Goal: Book appointment/travel/reservation

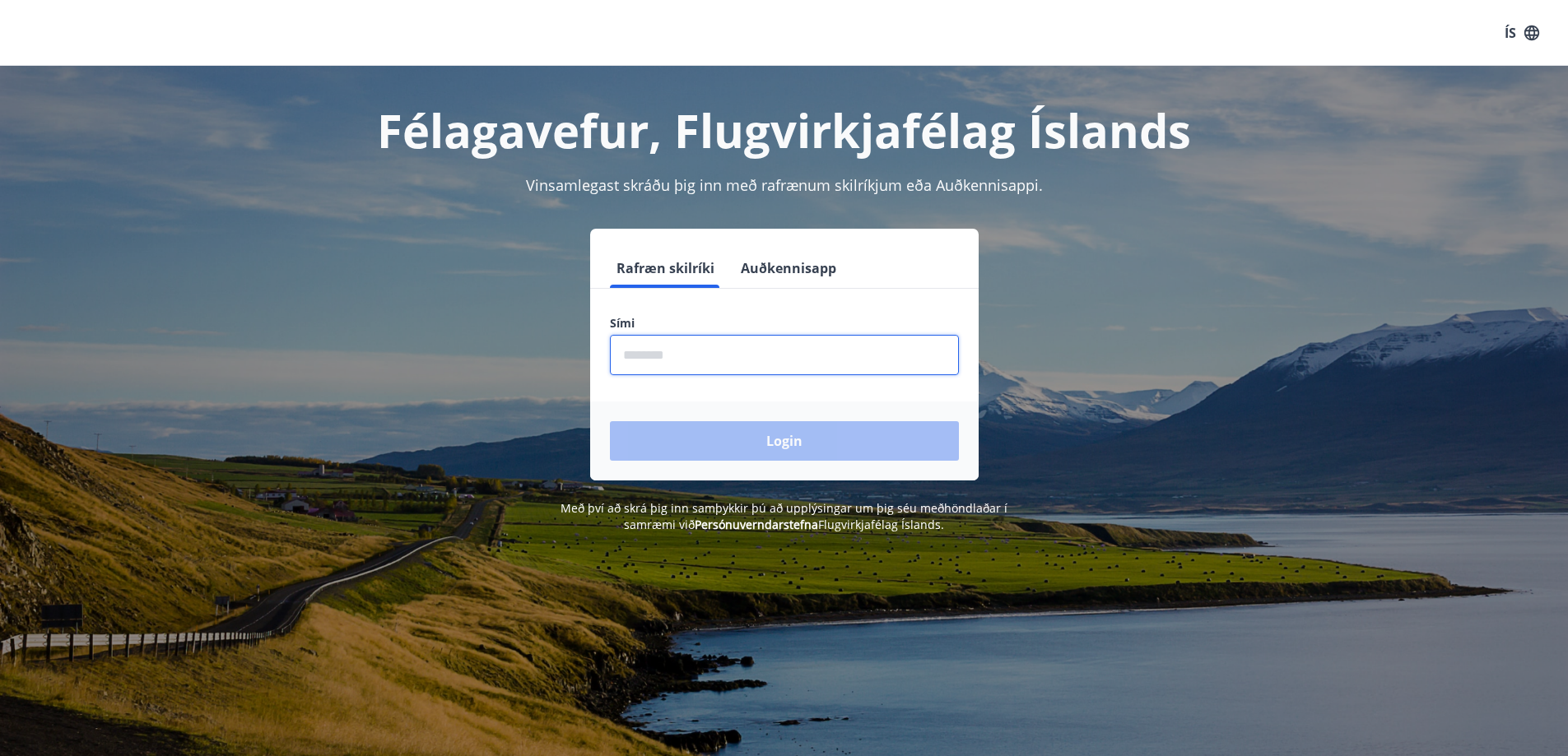
click at [780, 351] on input "phone" at bounding box center [784, 356] width 349 height 41
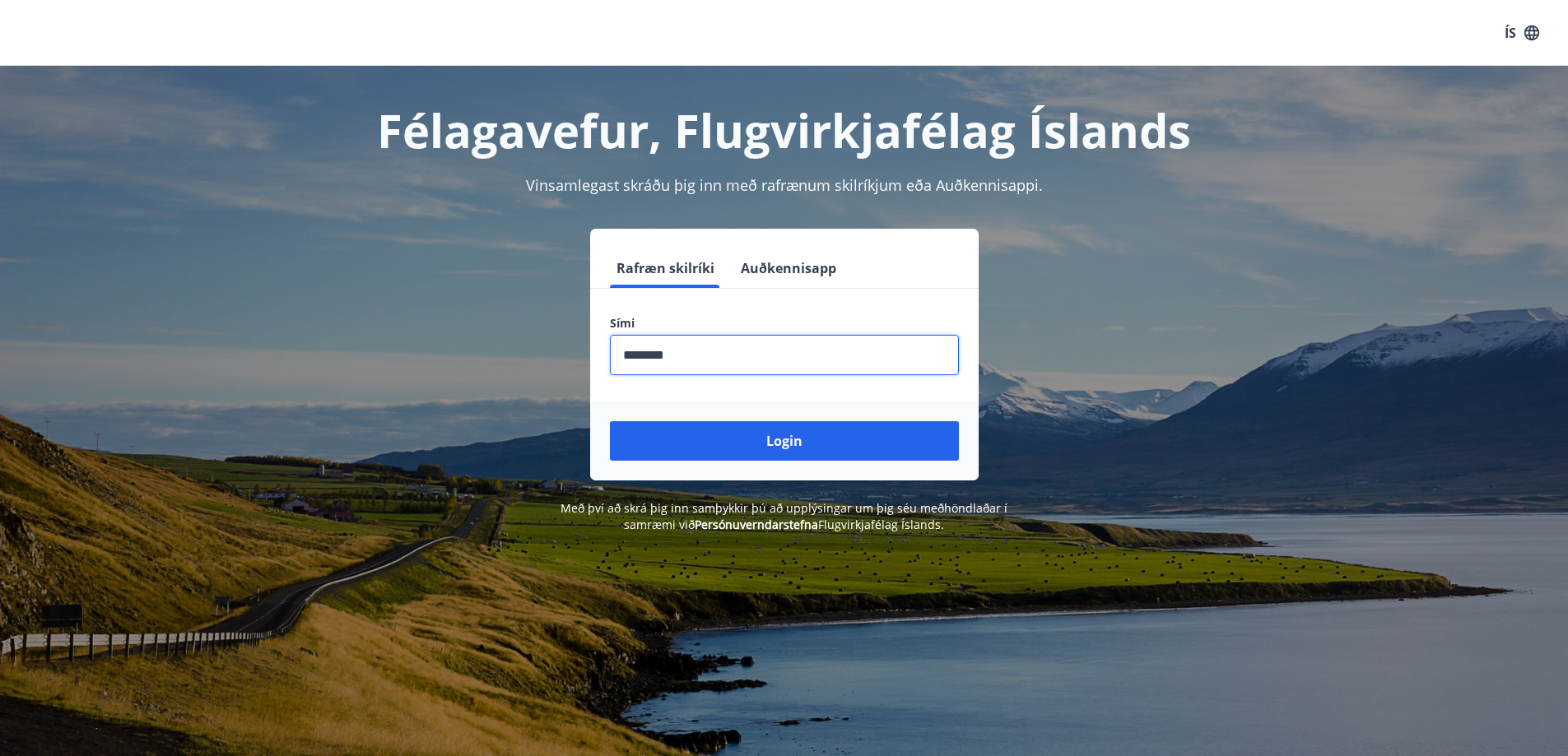
type input "********"
click at [610, 422] on button "Login" at bounding box center [784, 441] width 349 height 40
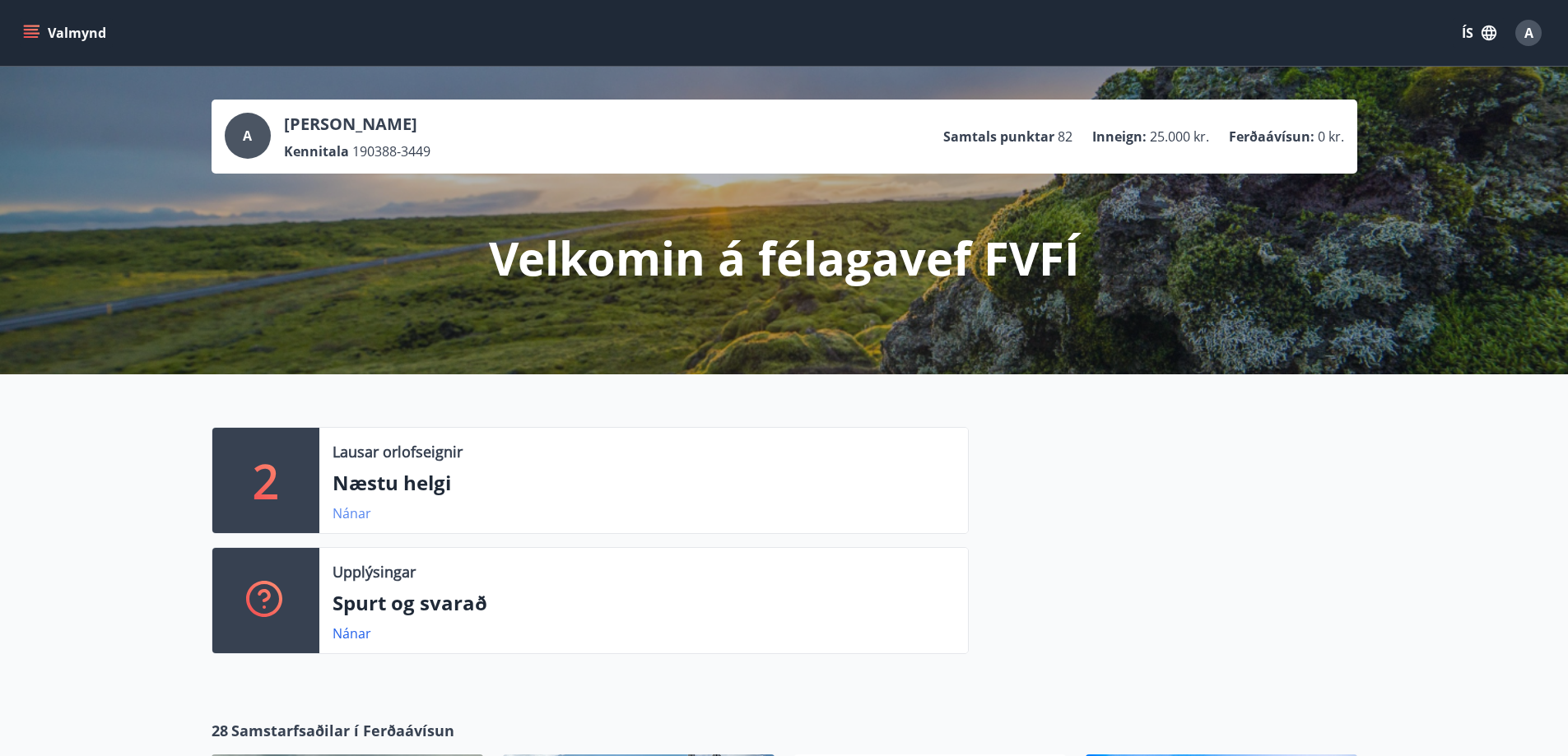
click at [363, 508] on link "Nánar" at bounding box center [352, 513] width 39 height 18
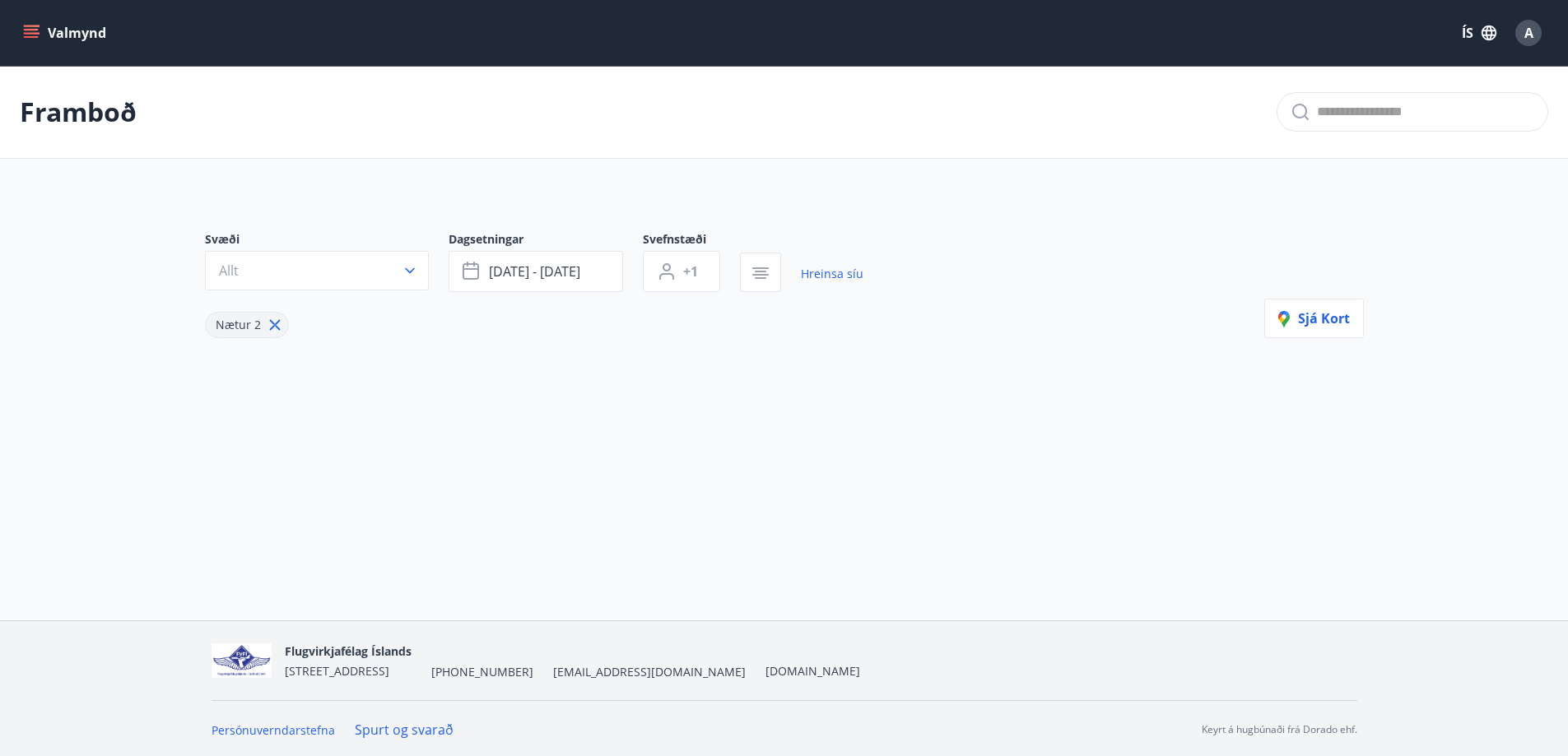
type input "*"
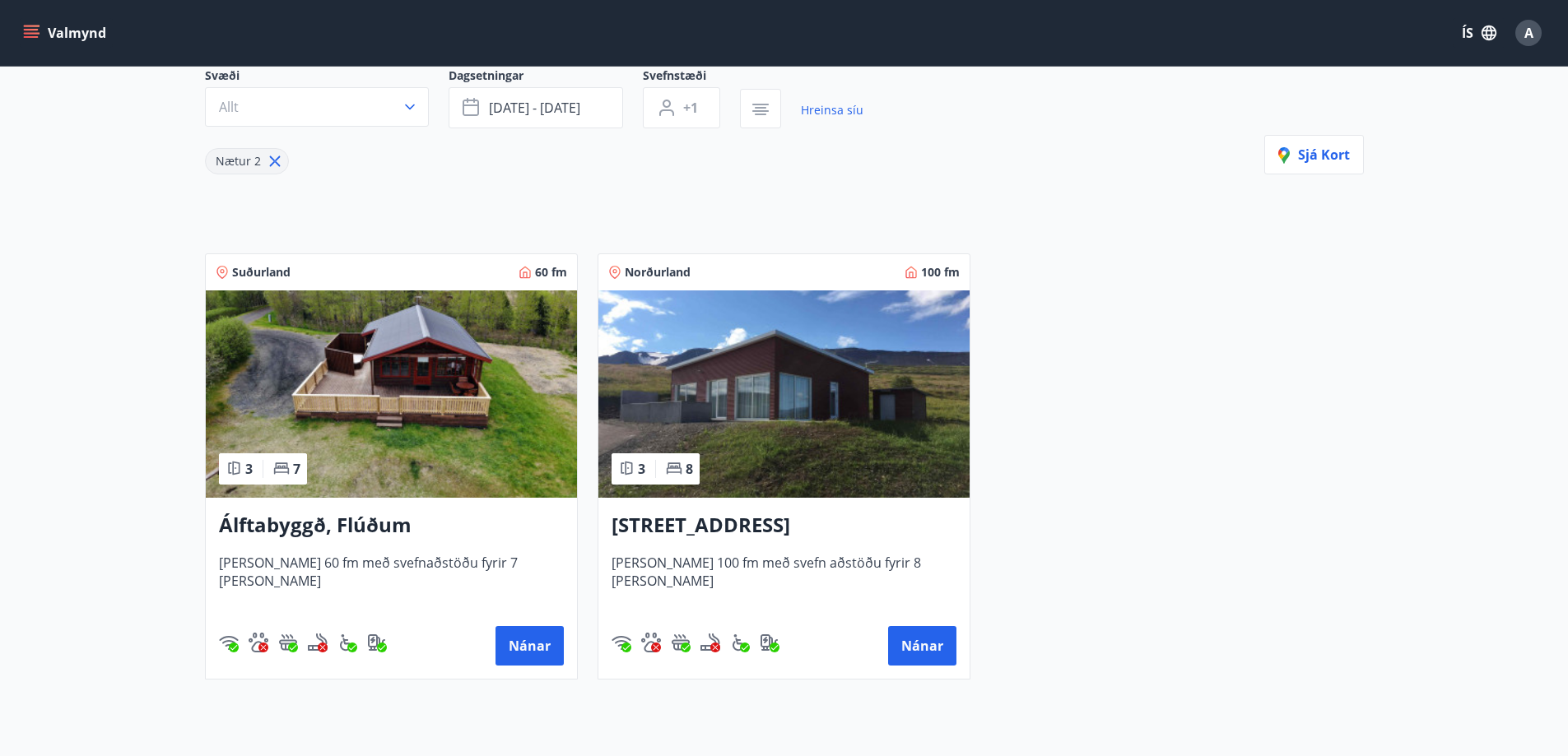
scroll to position [165, 0]
click at [834, 439] on img at bounding box center [784, 394] width 371 height 207
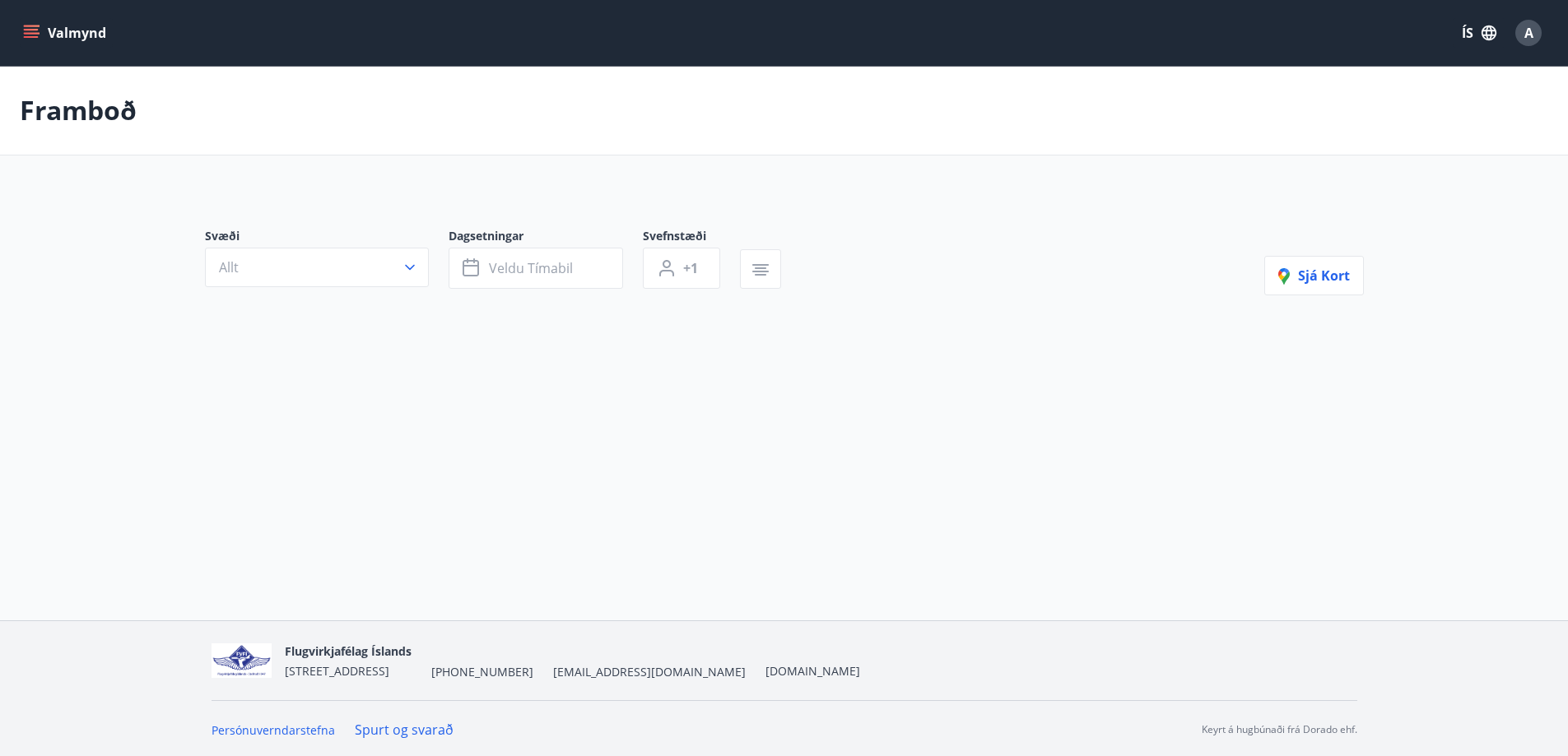
type input "*"
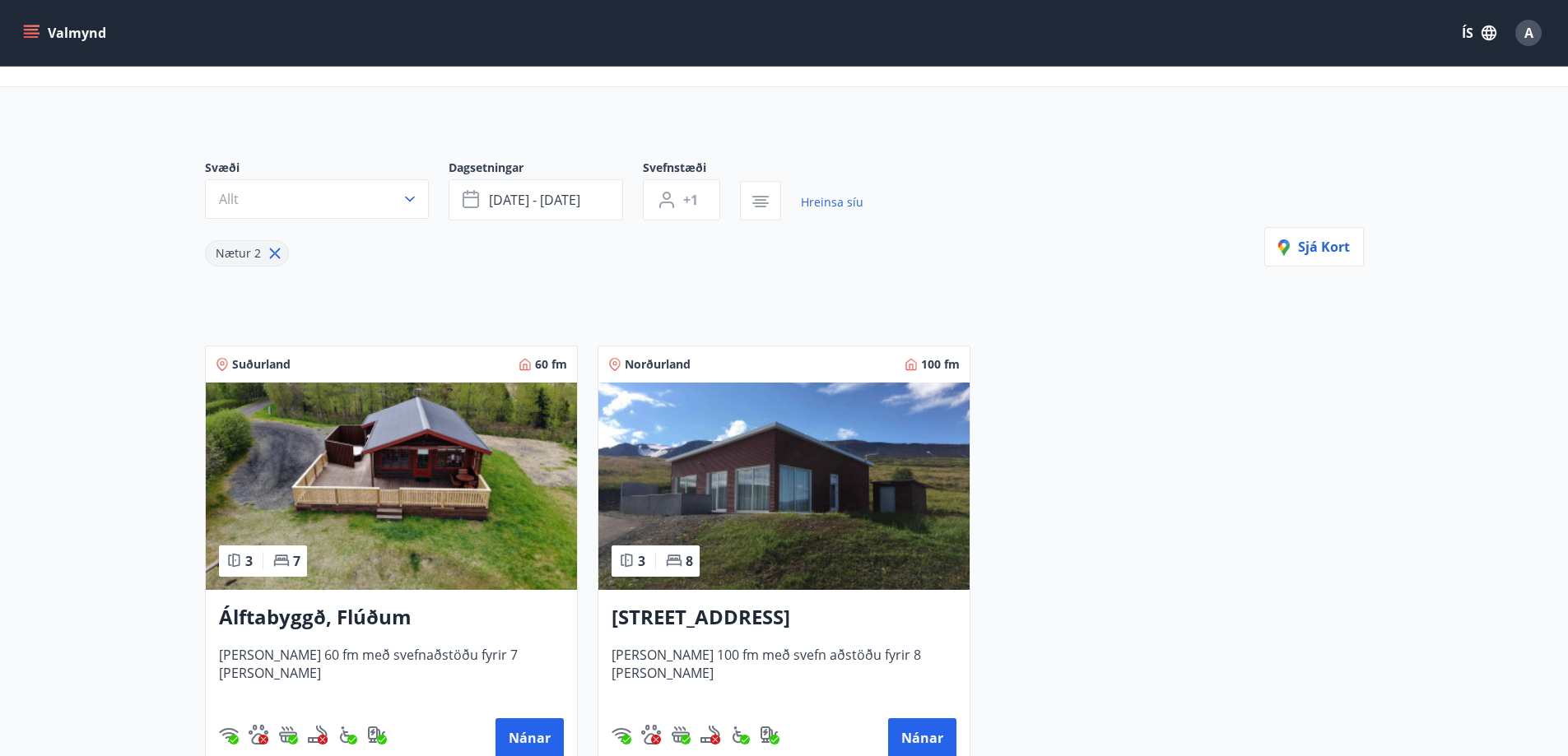
scroll to position [165, 0]
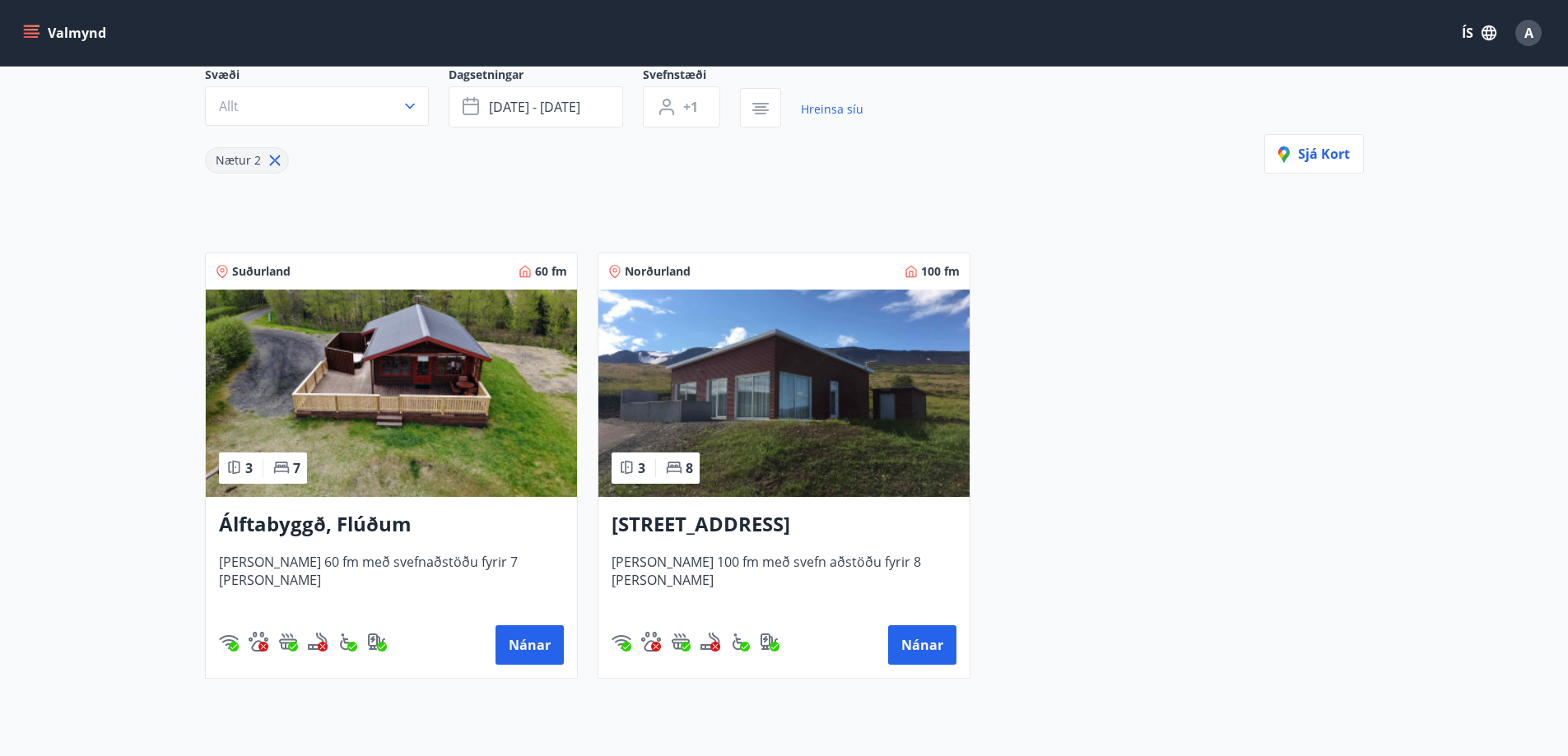
click at [756, 372] on img at bounding box center [784, 394] width 371 height 207
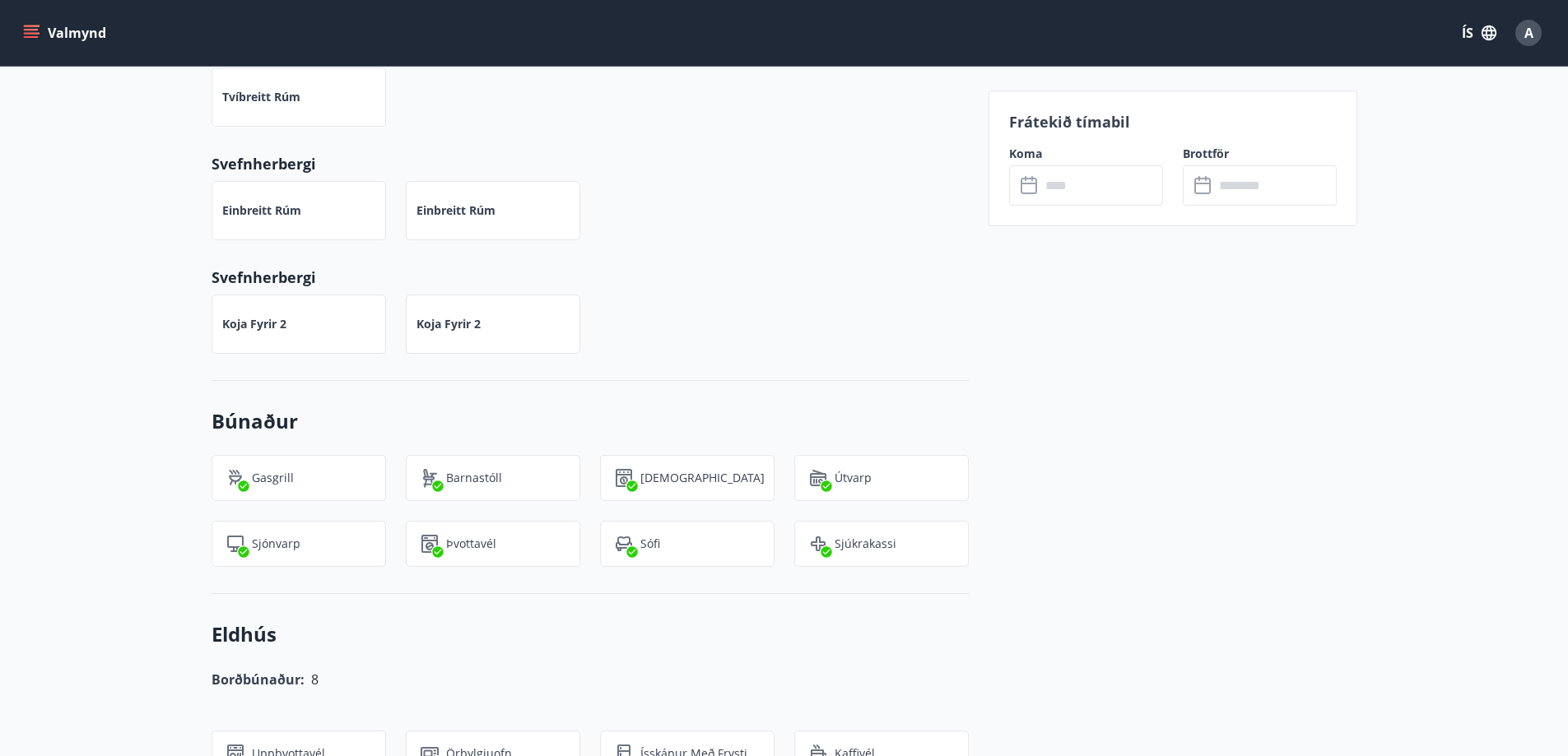
scroll to position [496, 0]
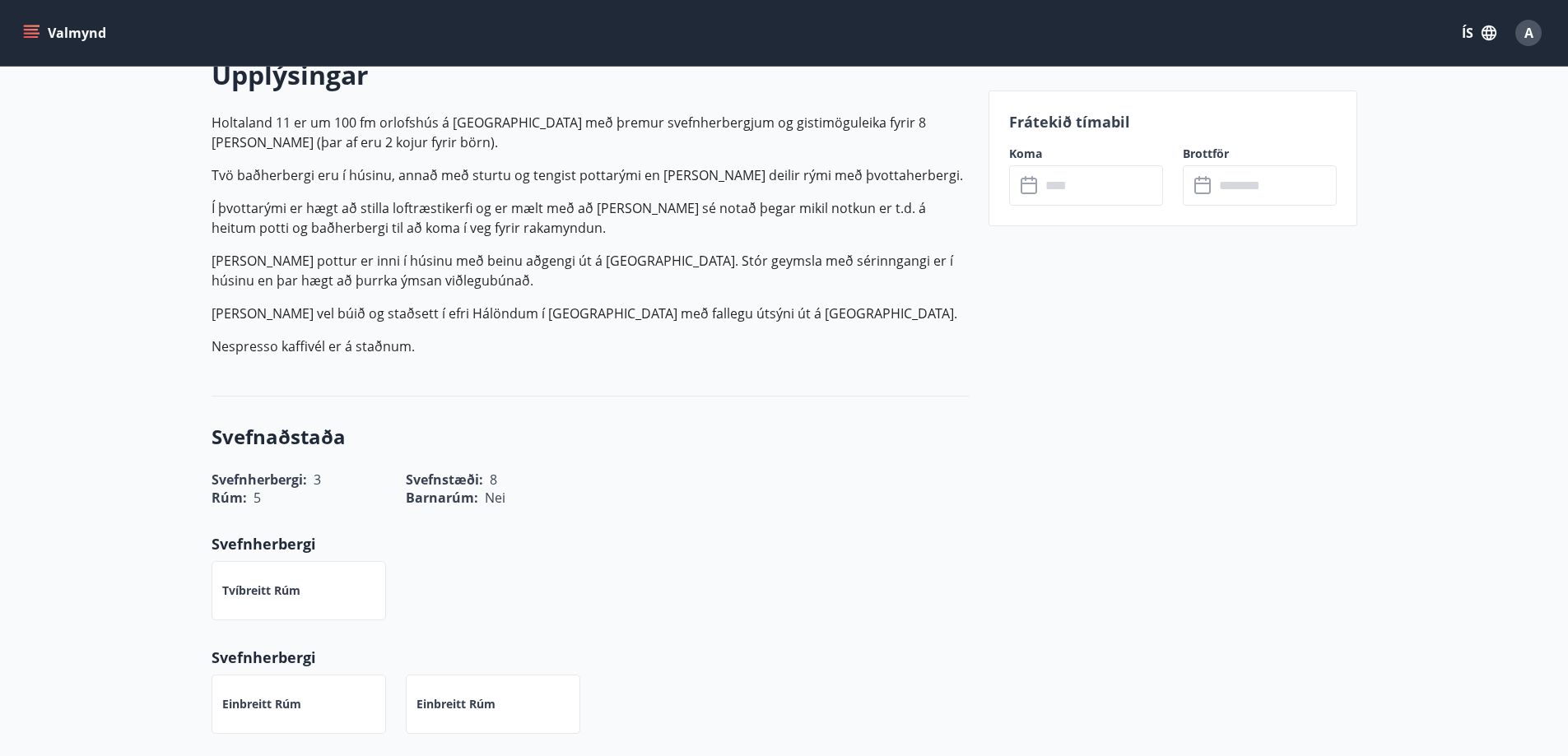
click at [1039, 161] on label "Koma" at bounding box center [1086, 153] width 154 height 16
click at [1045, 182] on input "text" at bounding box center [1102, 186] width 123 height 41
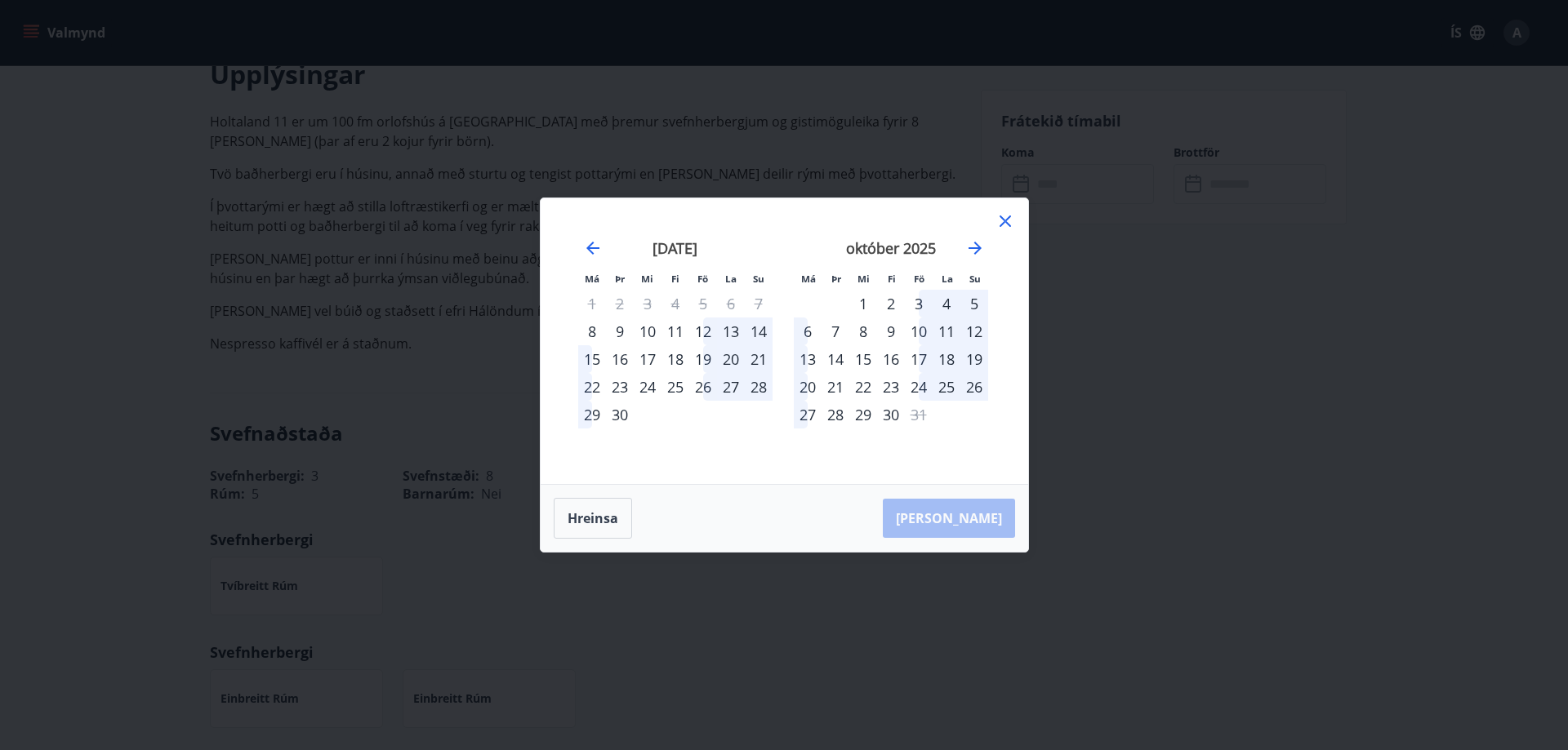
click at [678, 333] on div "11" at bounding box center [675, 331] width 28 height 28
click at [731, 327] on div "13" at bounding box center [730, 331] width 28 height 28
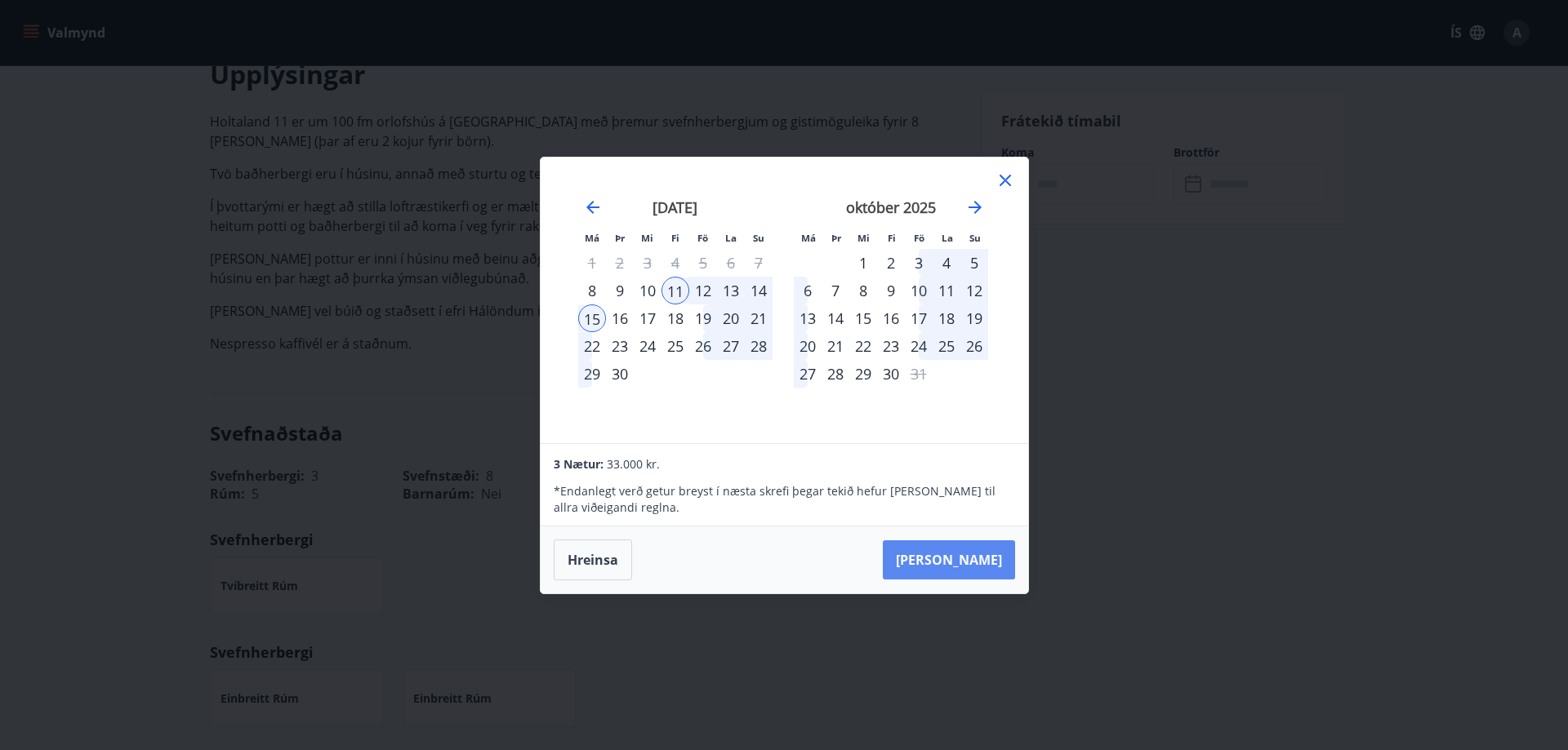
click at [972, 552] on button "[PERSON_NAME]" at bounding box center [949, 560] width 133 height 39
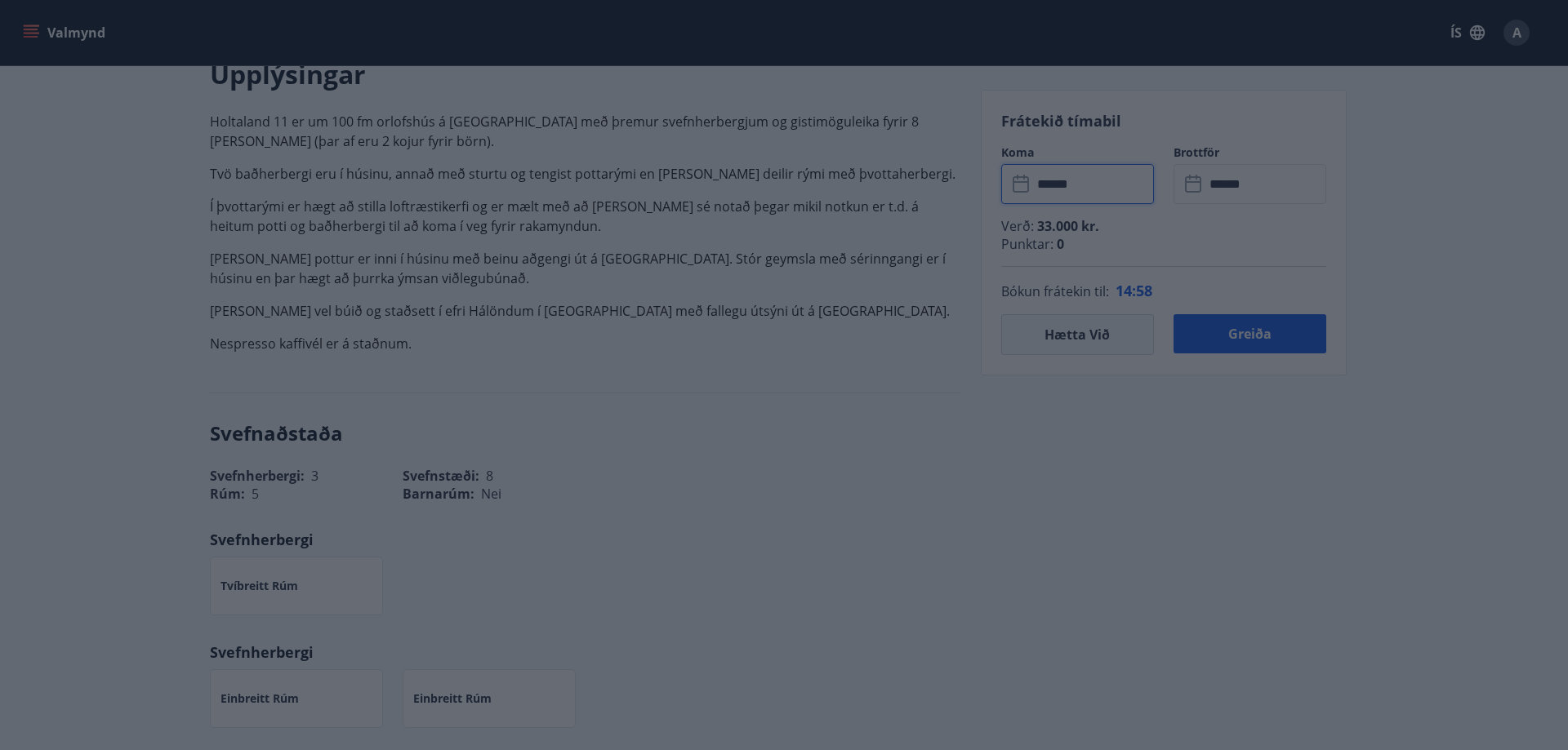
type input "******"
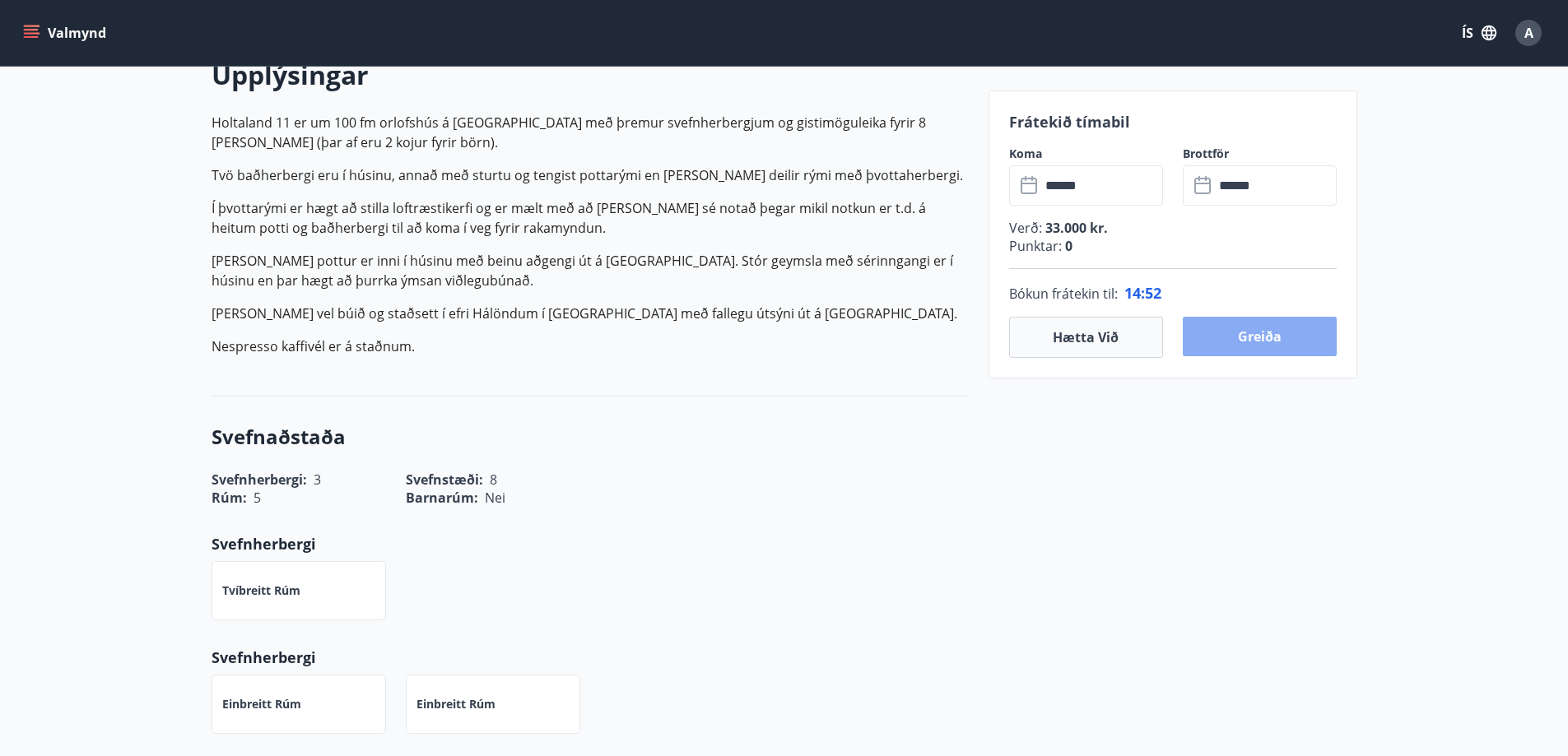
click at [1276, 332] on button "Greiða" at bounding box center [1260, 336] width 154 height 40
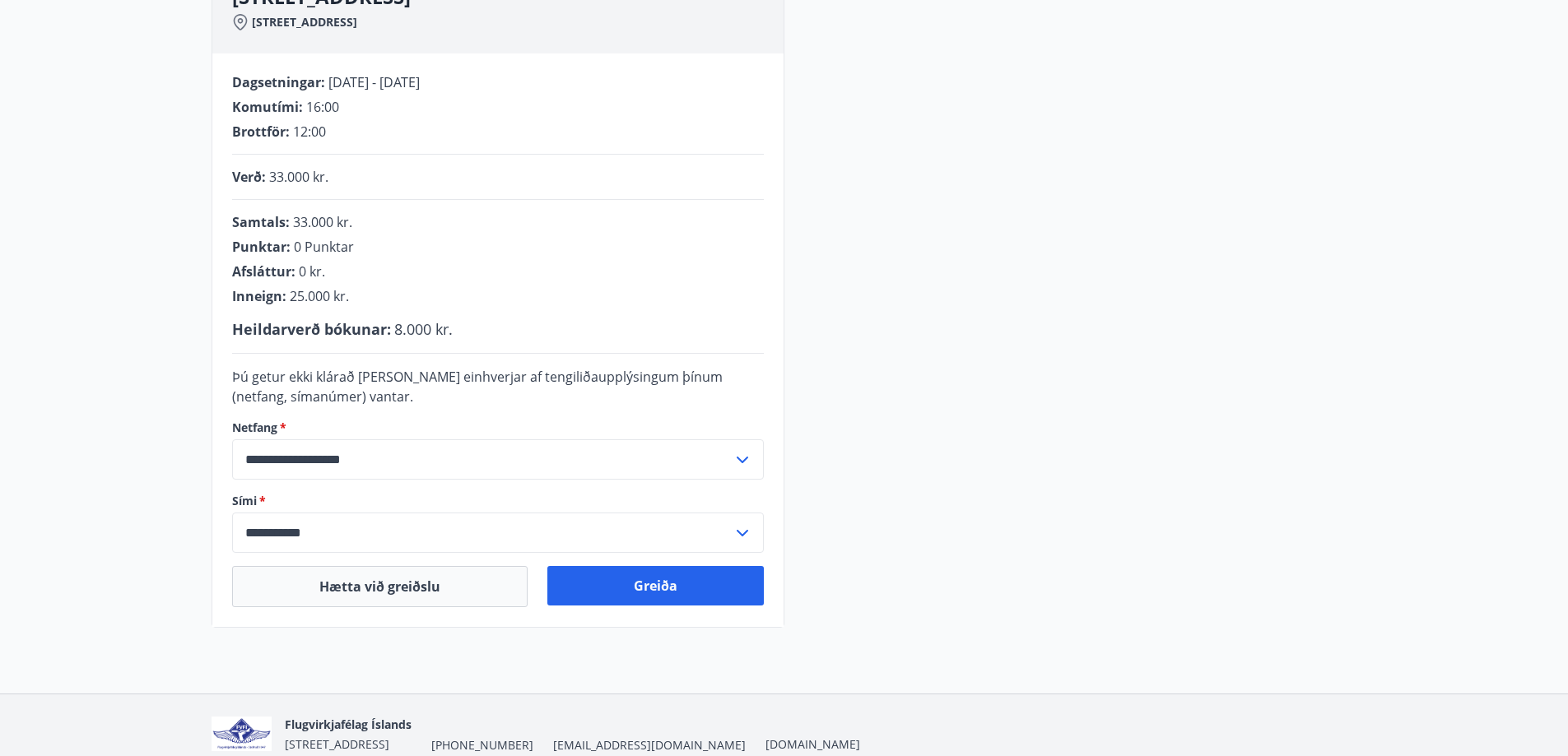
scroll to position [357, 0]
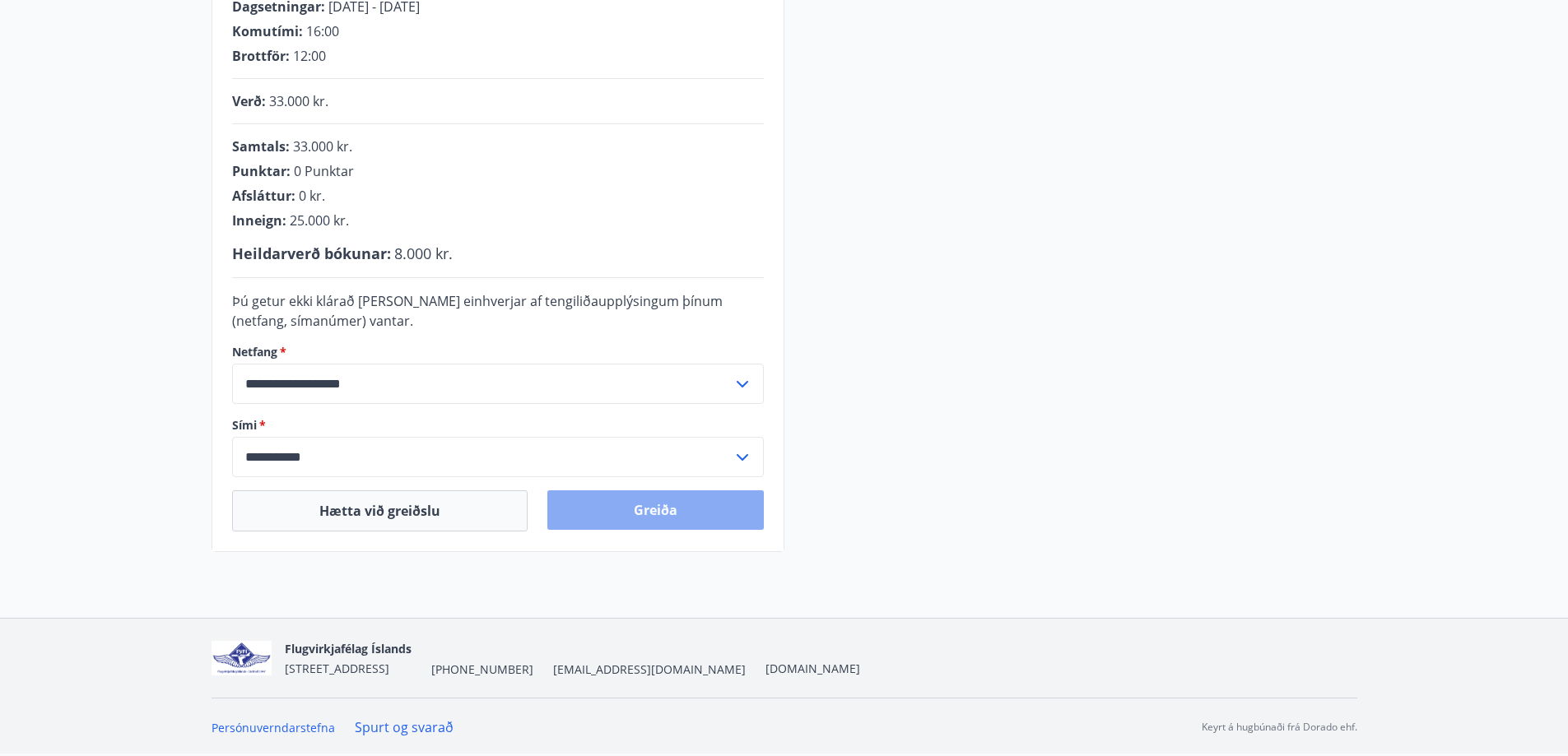
click at [708, 510] on button "Greiða" at bounding box center [656, 510] width 216 height 40
